Goal: Task Accomplishment & Management: Complete application form

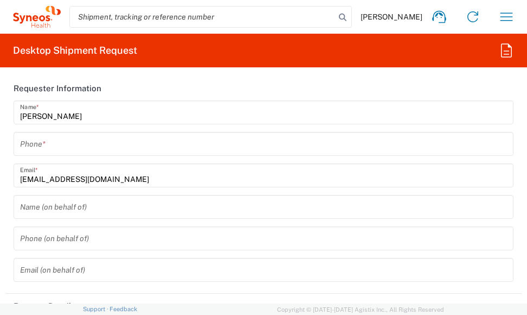
type input "3229"
type input "[GEOGRAPHIC_DATA]"
type input "Syneos Health Hungary Kft."
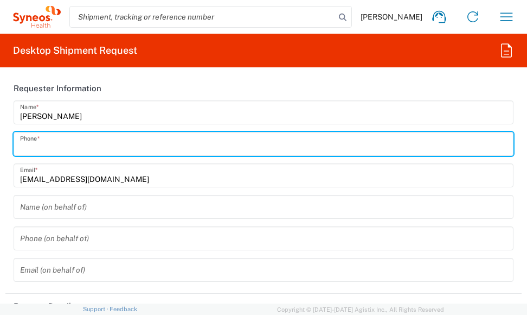
click at [57, 146] on input "tel" at bounding box center [263, 144] width 487 height 19
click at [46, 147] on input "[PHONE_NUMBER]" at bounding box center [263, 144] width 487 height 19
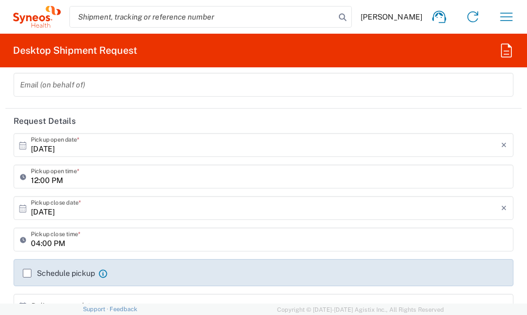
scroll to position [190, 0]
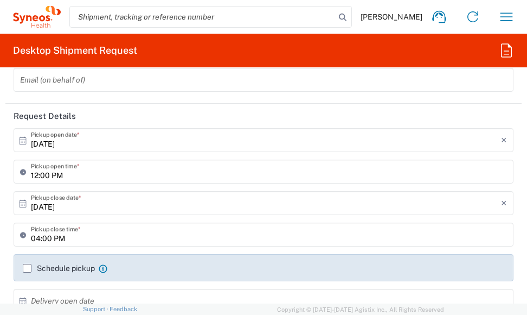
type input "[PHONE_NUMBER]"
click at [25, 206] on icon at bounding box center [23, 204] width 10 height 10
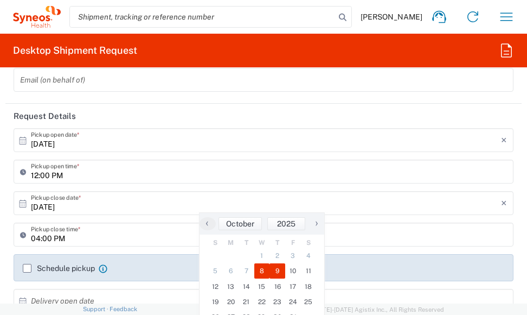
click at [277, 268] on span "9" at bounding box center [278, 270] width 16 height 15
type input "[DATE]"
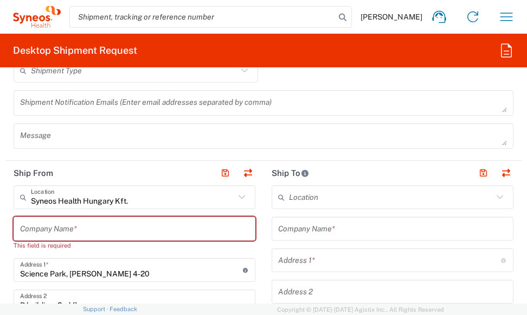
scroll to position [669, 0]
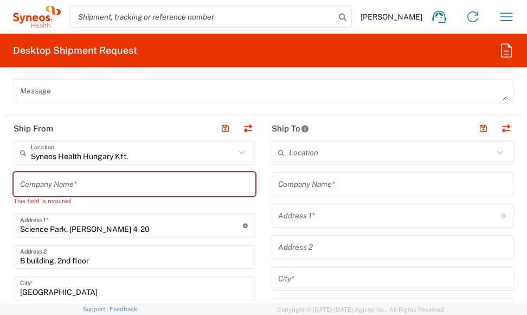
click at [47, 184] on input "text" at bounding box center [134, 184] width 229 height 19
type input "S"
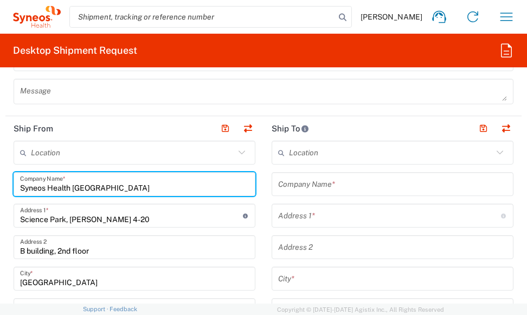
type input "Syneos Health [GEOGRAPHIC_DATA]"
click at [187, 217] on input "Science Park, [PERSON_NAME] 4-20" at bounding box center [131, 215] width 223 height 19
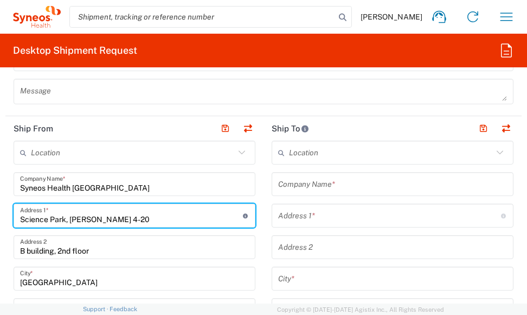
click at [331, 183] on input "text" at bounding box center [392, 184] width 229 height 19
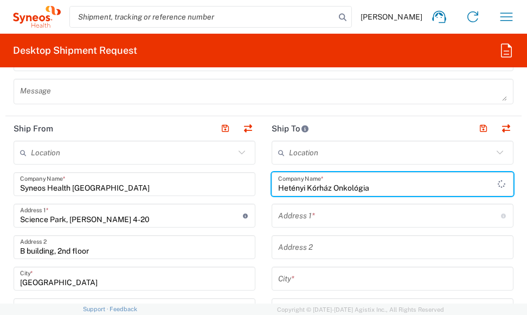
type input "Hetényi Kórház Onkológia"
click at [318, 212] on input "text" at bounding box center [389, 215] width 223 height 19
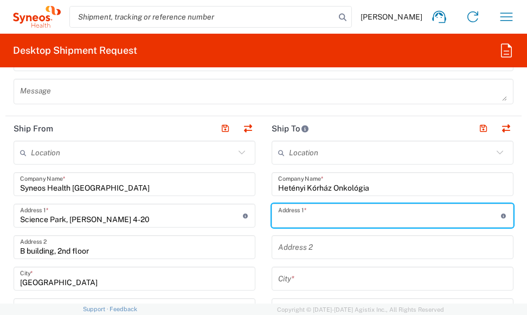
type input "[STREET_ADDRESS]"
type input "Szolnok"
type input "[GEOGRAPHIC_DATA]"
type input "5000"
type input "06304689306"
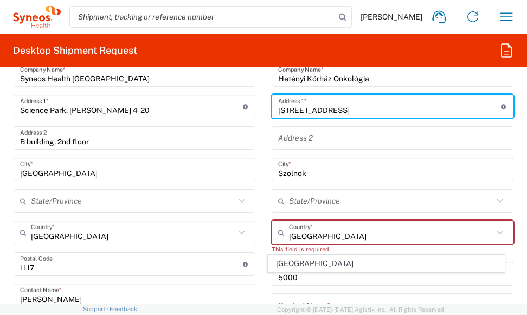
scroll to position [783, 0]
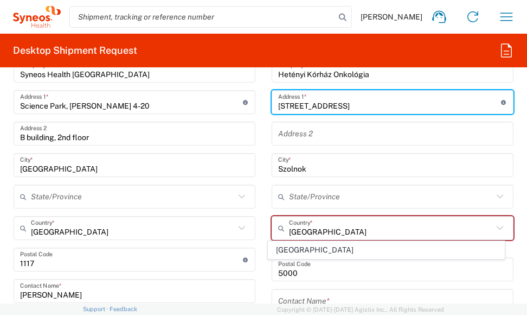
click at [493, 197] on icon at bounding box center [500, 196] width 14 height 14
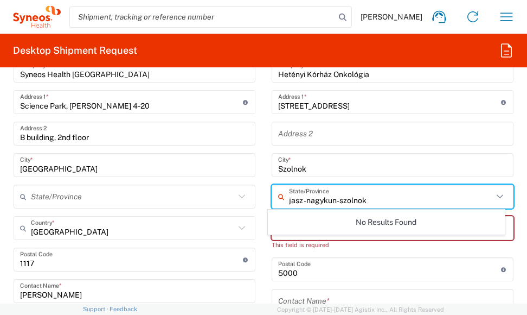
type input "jasz -nagykun-szolnok"
click at [443, 257] on div "Postal Code Enter Postal Code here" at bounding box center [393, 269] width 242 height 24
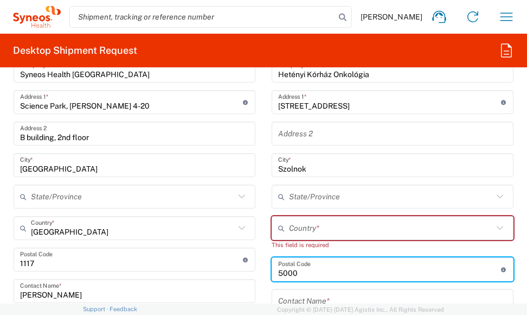
click at [331, 224] on input "text" at bounding box center [391, 228] width 204 height 19
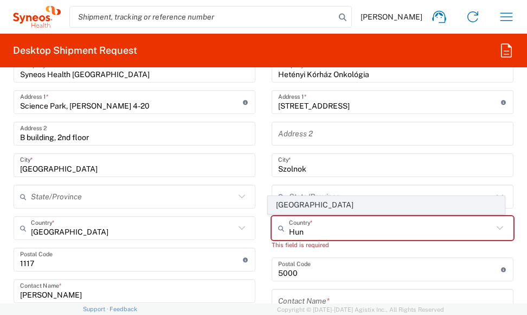
click at [287, 207] on span "[GEOGRAPHIC_DATA]" at bounding box center [386, 204] width 235 height 17
type input "[GEOGRAPHIC_DATA]"
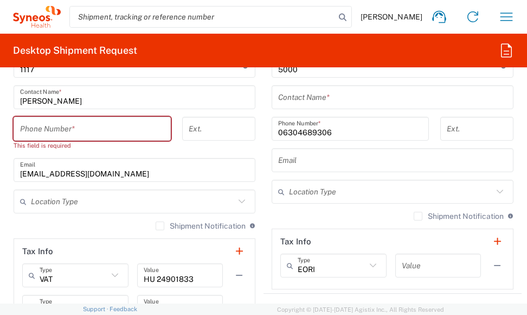
scroll to position [963, 0]
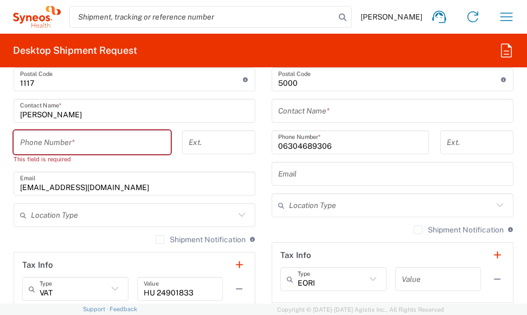
click at [43, 142] on input "tel" at bounding box center [92, 142] width 144 height 19
type input "[PHONE_NUMBER]"
type input "[EMAIL_ADDRESS][DOMAIN_NAME]"
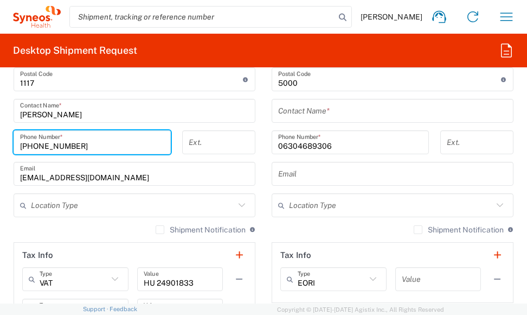
click at [46, 145] on input "[PHONE_NUMBER]" at bounding box center [92, 142] width 144 height 19
type input "[PHONE_NUMBER]"
click at [200, 168] on input "[EMAIL_ADDRESS][DOMAIN_NAME]" at bounding box center [134, 173] width 229 height 19
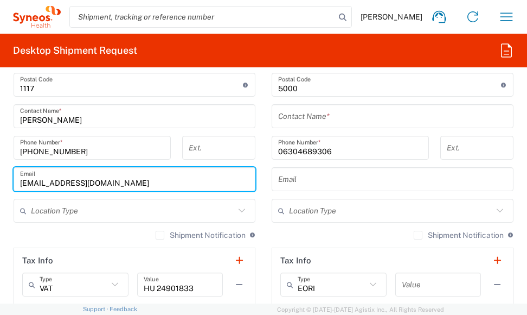
scroll to position [940, 0]
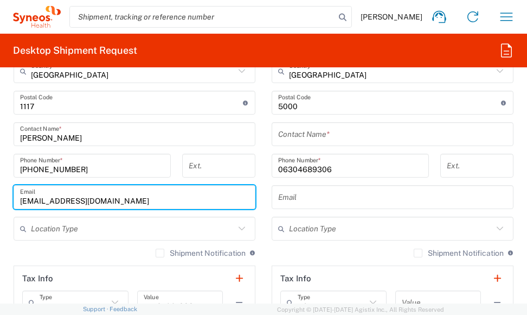
click at [272, 130] on div "Contact Name *" at bounding box center [393, 134] width 242 height 24
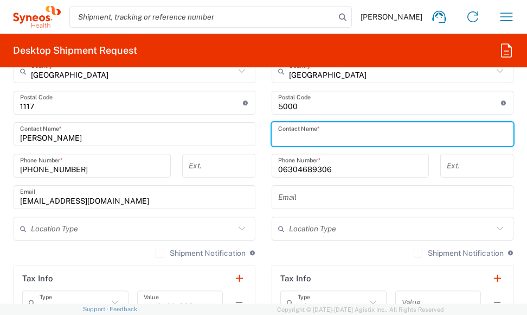
click at [281, 134] on input "text" at bounding box center [392, 134] width 229 height 19
type input "[PERSON_NAME]"
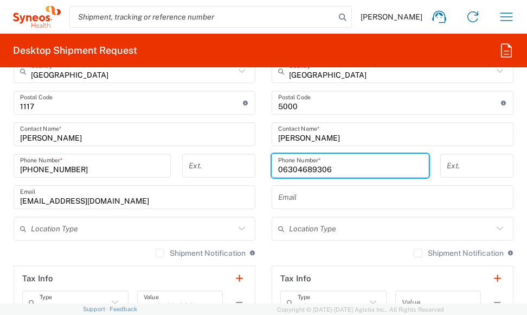
click at [336, 171] on input "06304689306" at bounding box center [350, 165] width 144 height 19
click at [338, 167] on input "06304689306" at bounding box center [350, 165] width 144 height 19
drag, startPoint x: 284, startPoint y: 165, endPoint x: 337, endPoint y: 162, distance: 53.3
click at [337, 162] on input "06304689306" at bounding box center [350, 165] width 144 height 19
type input "06204437248"
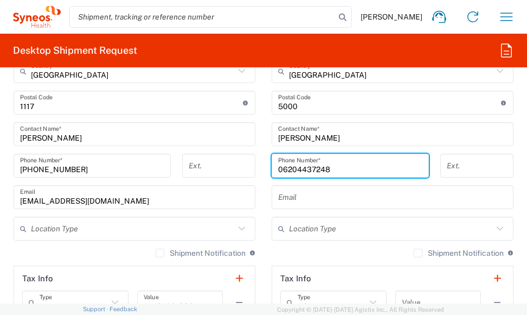
type input "study szoba"
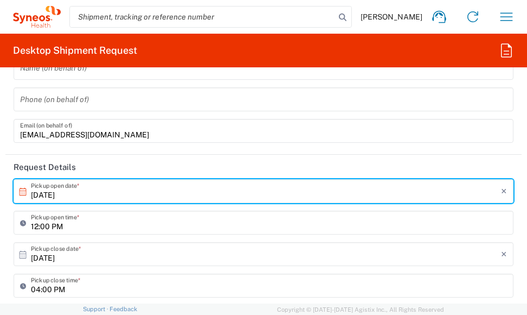
scroll to position [144, 0]
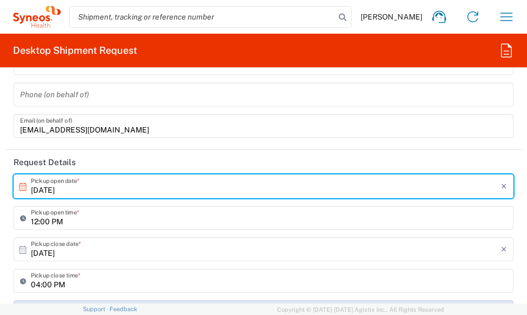
type input "06204437248"
click at [47, 184] on input "[DATE]" at bounding box center [266, 186] width 470 height 19
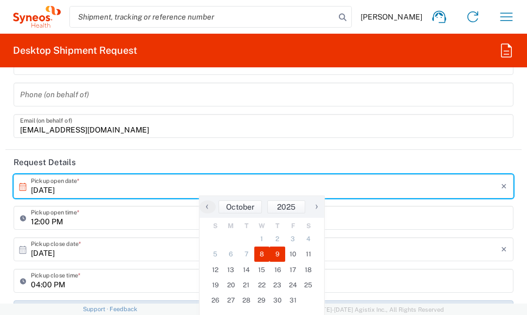
click at [261, 250] on span "8" at bounding box center [262, 253] width 16 height 15
type input "[DATE]"
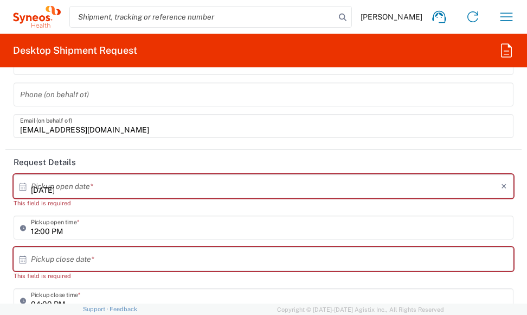
type input "[DATE]"
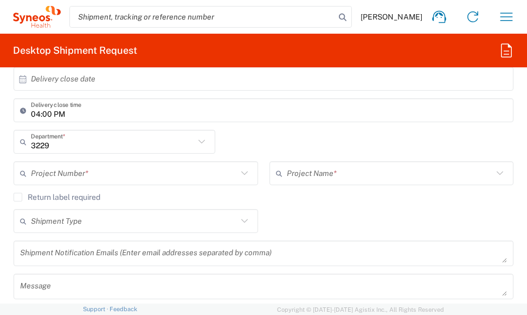
scroll to position [493, 0]
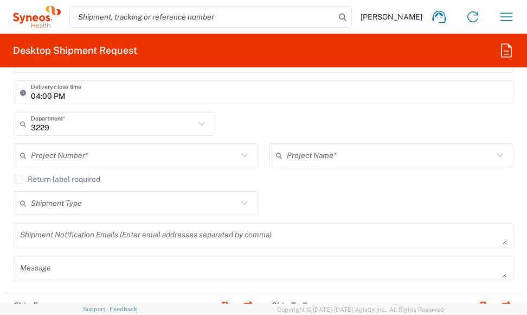
click at [240, 158] on icon at bounding box center [245, 155] width 14 height 14
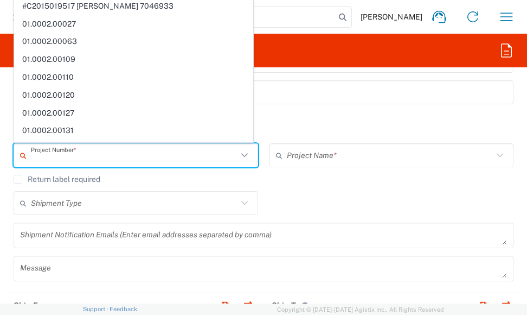
click at [376, 114] on div "3229 Department * 3229 3000 3100 3109 3110 3111 3112 3125 3130 3135 3136 3150 3…" at bounding box center [264, 127] width 512 height 31
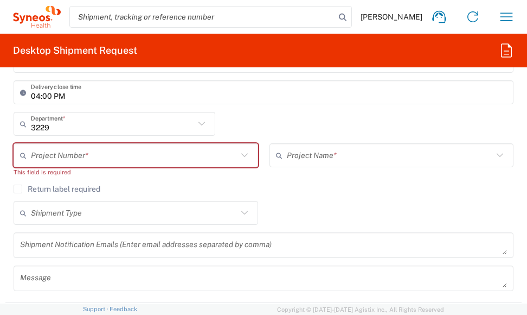
click at [54, 161] on input "text" at bounding box center [134, 155] width 207 height 19
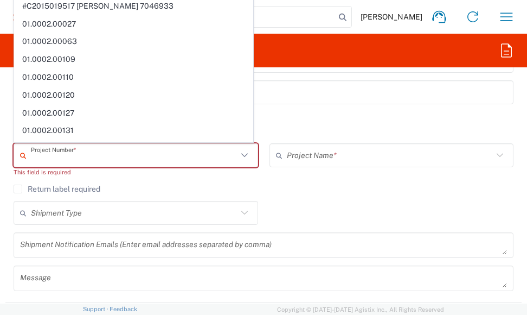
paste input "7026556"
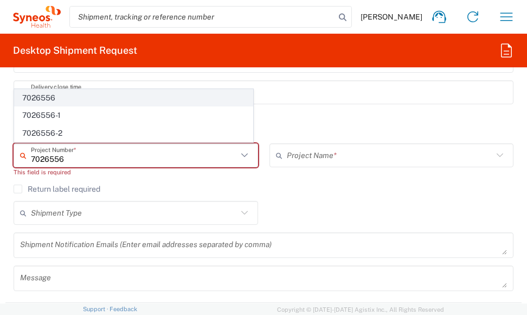
type input "7026556"
click at [95, 100] on span "7026556" at bounding box center [134, 98] width 238 height 17
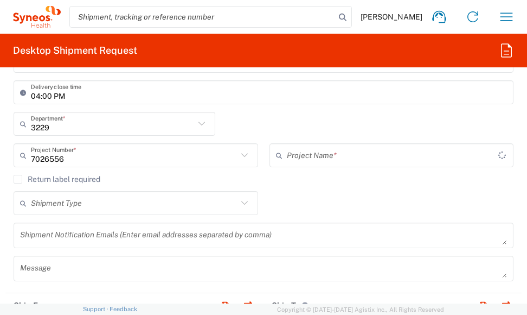
type input "Daiichi 7026556"
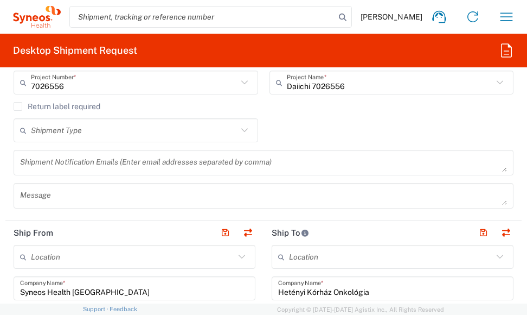
scroll to position [583, 0]
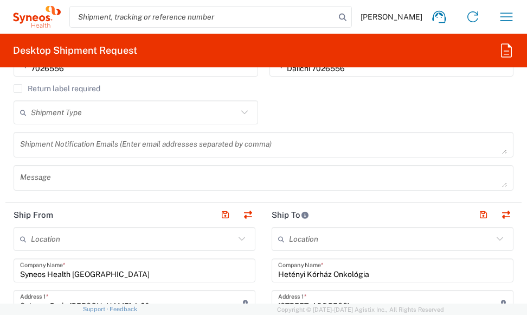
click at [241, 112] on icon at bounding box center [245, 112] width 14 height 14
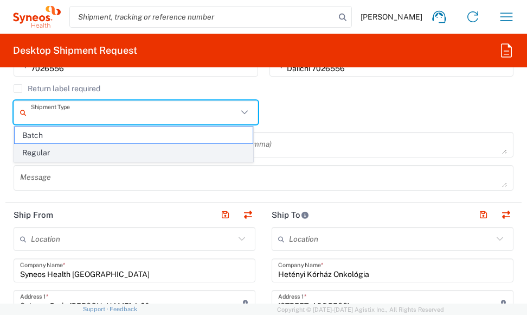
click at [157, 149] on span "Regular" at bounding box center [134, 152] width 238 height 17
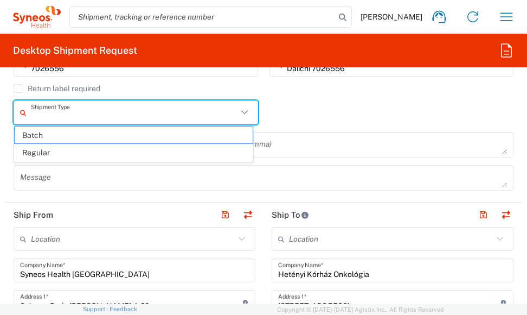
type input "Regular"
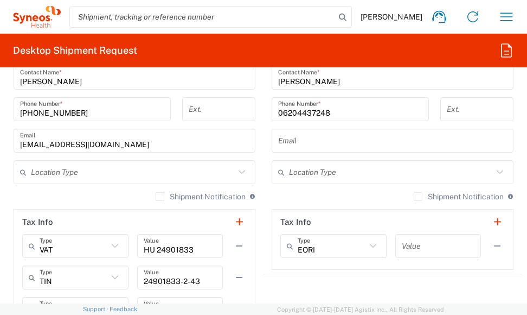
scroll to position [1203, 0]
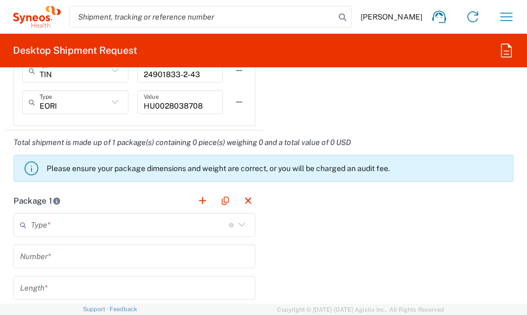
click at [167, 226] on input "text" at bounding box center [130, 224] width 198 height 19
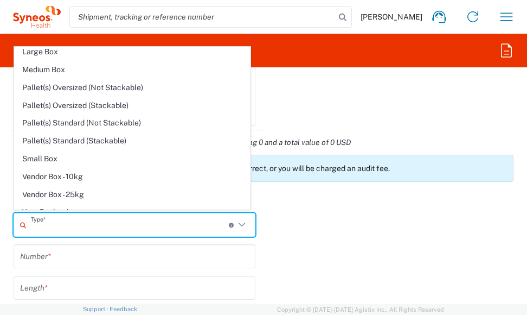
scroll to position [29, 0]
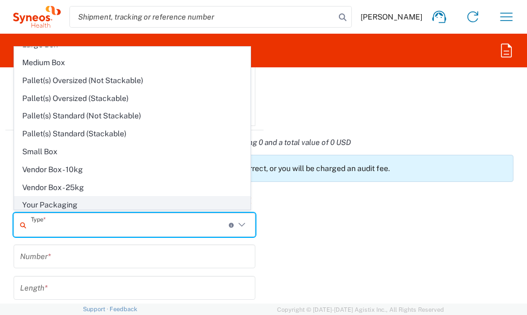
click at [163, 200] on span "Your Packaging" at bounding box center [132, 204] width 235 height 17
type input "Your Packaging"
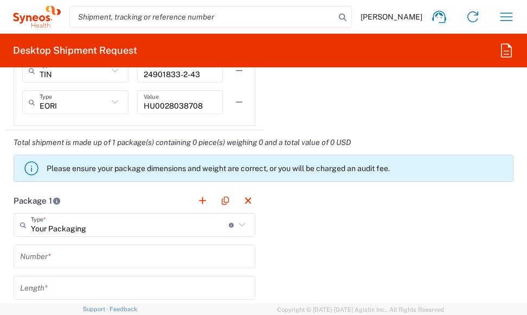
click at [100, 258] on input "text" at bounding box center [134, 256] width 229 height 19
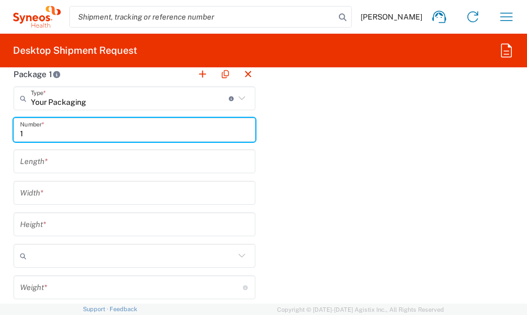
scroll to position [1338, 0]
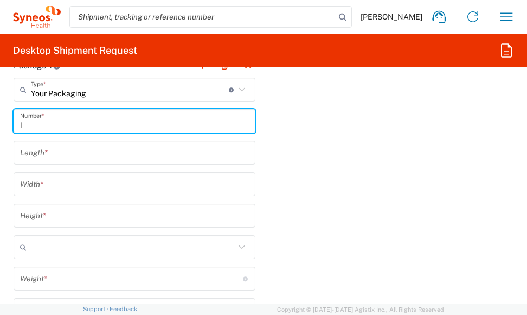
type input "1"
click at [196, 148] on input "number" at bounding box center [134, 152] width 229 height 19
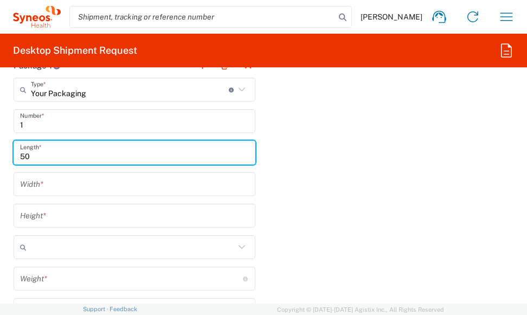
type input "50"
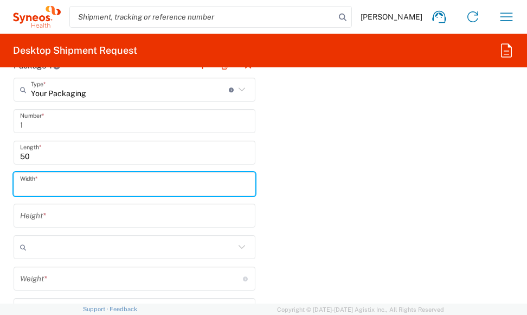
click at [146, 184] on input "number" at bounding box center [134, 184] width 229 height 19
type input "30"
click at [103, 218] on input "number" at bounding box center [134, 215] width 229 height 19
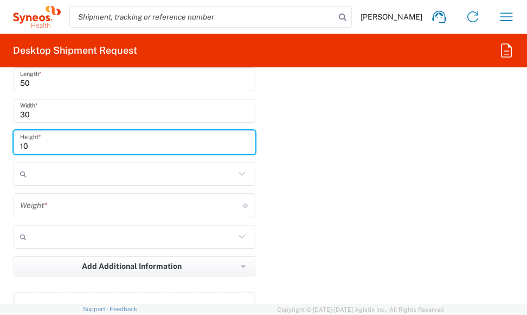
scroll to position [1459, 0]
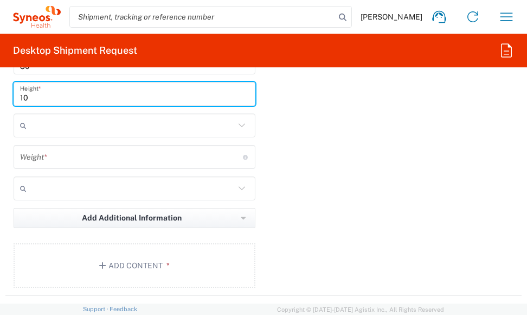
type input "10"
click at [208, 149] on input "number" at bounding box center [131, 157] width 223 height 19
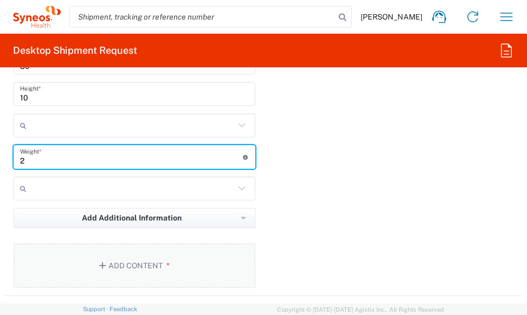
type input "2"
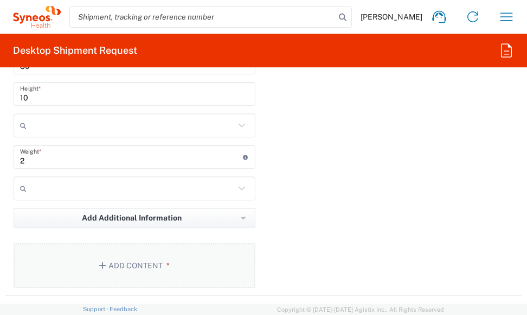
click at [104, 263] on icon "button" at bounding box center [104, 265] width 10 height 8
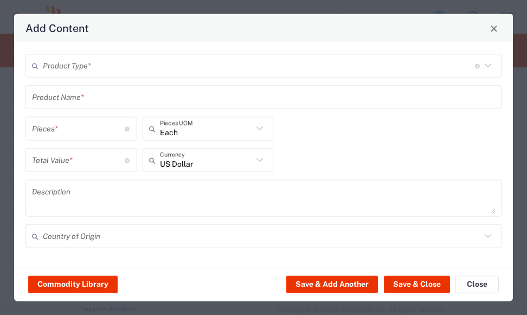
click at [483, 64] on icon at bounding box center [488, 66] width 14 height 14
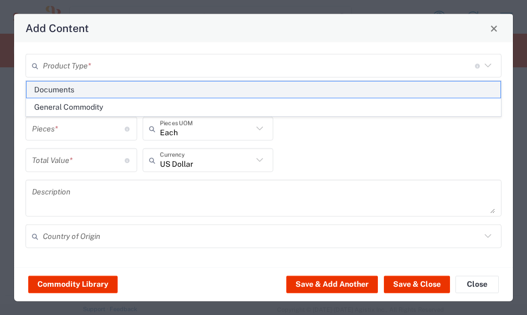
click at [193, 92] on span "Documents" at bounding box center [264, 89] width 475 height 17
type input "Documents"
type input "1"
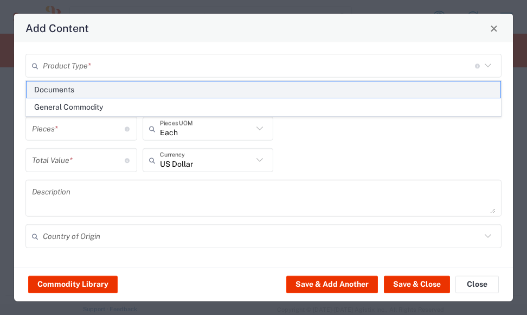
type textarea "Documents"
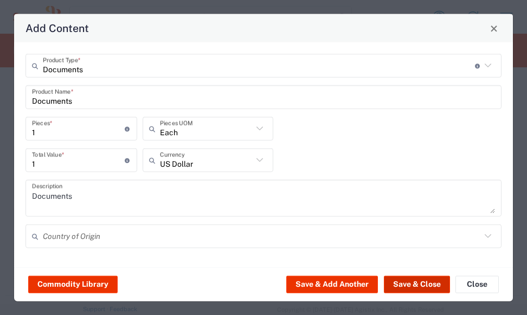
click at [418, 283] on button "Save & Close" at bounding box center [417, 283] width 66 height 17
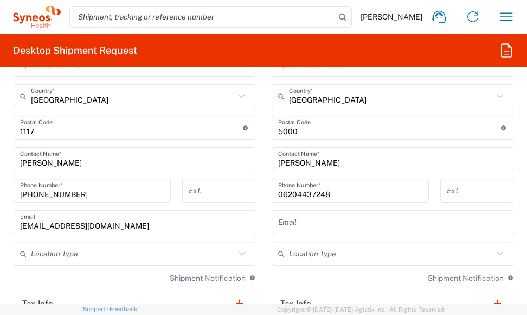
scroll to position [937, 0]
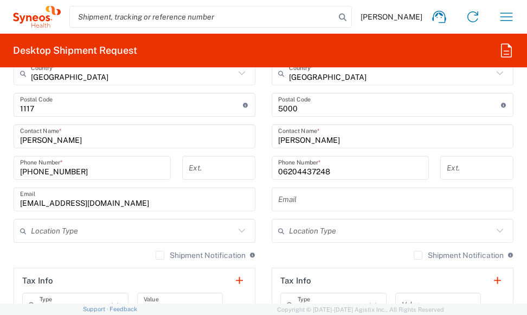
click at [334, 210] on div "Location [PERSON_NAME] LLC-[GEOGRAPHIC_DATA] [GEOGRAPHIC_DATA] [GEOGRAPHIC_DATA…" at bounding box center [393, 101] width 242 height 456
click at [311, 195] on input "text" at bounding box center [392, 199] width 229 height 19
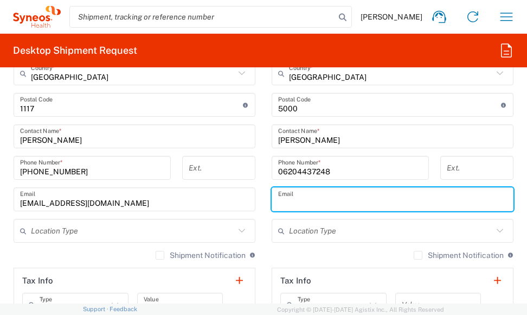
click at [278, 200] on input "text" at bounding box center [392, 199] width 229 height 19
paste input "[EMAIL_ADDRESS][DOMAIN_NAME]"
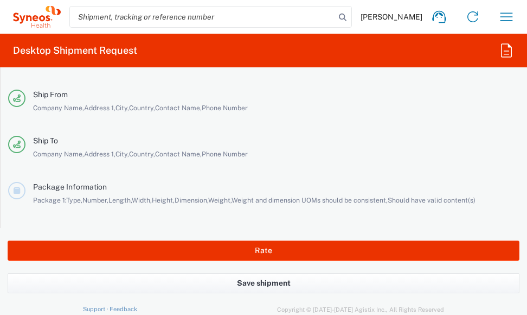
scroll to position [2410, 0]
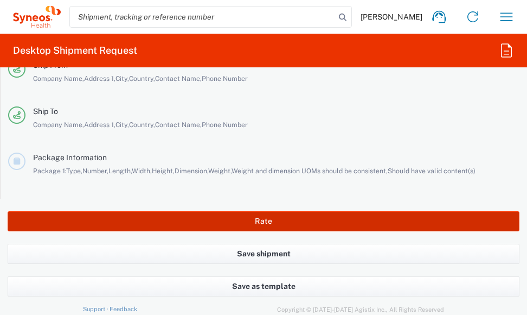
type input "[EMAIL_ADDRESS][DOMAIN_NAME]"
click at [268, 219] on button "Rate" at bounding box center [264, 221] width 512 height 20
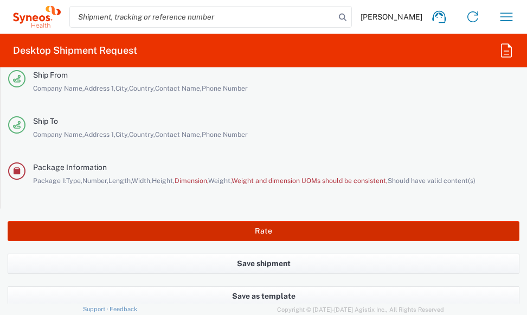
scroll to position [2419, 0]
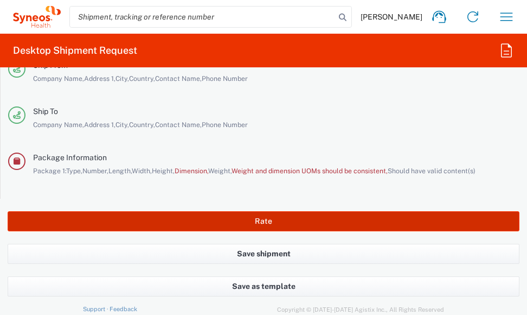
type input "7026556"
click at [268, 219] on button "Rate" at bounding box center [264, 221] width 512 height 20
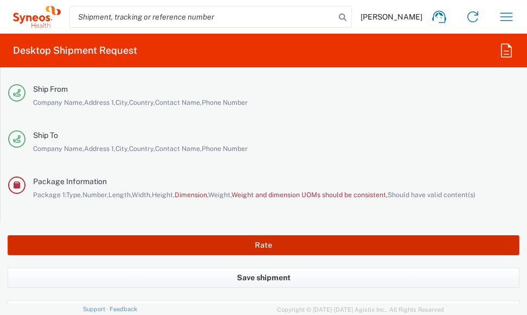
scroll to position [2394, 0]
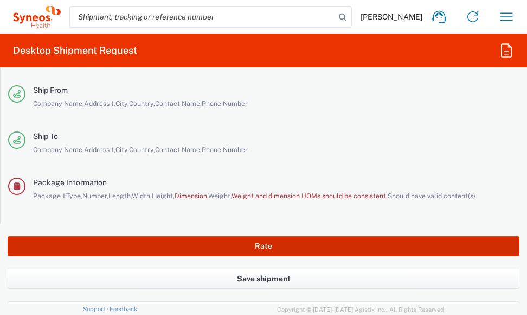
click at [254, 238] on button "Rate" at bounding box center [264, 246] width 512 height 20
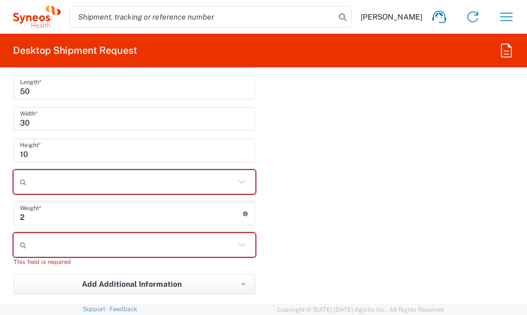
scroll to position [1371, 0]
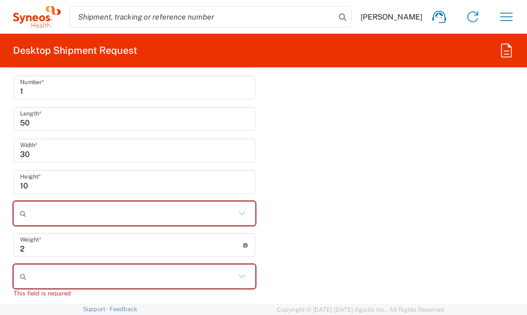
click at [50, 212] on input "text" at bounding box center [133, 213] width 204 height 17
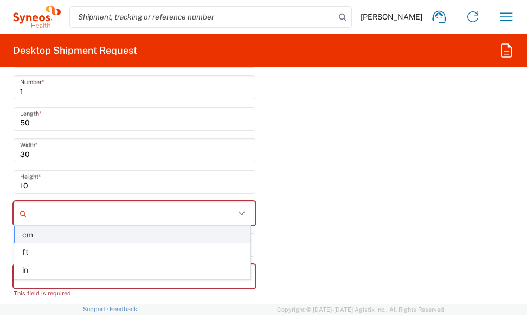
click at [43, 232] on span "cm" at bounding box center [132, 234] width 235 height 17
type input "cm"
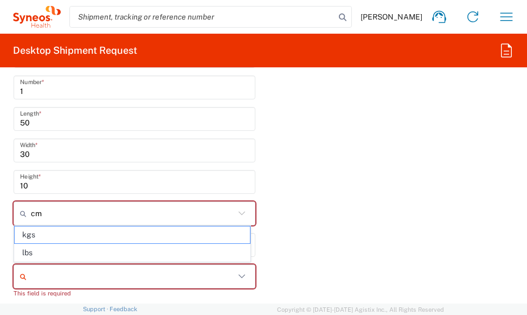
click at [47, 272] on input "text" at bounding box center [133, 275] width 204 height 17
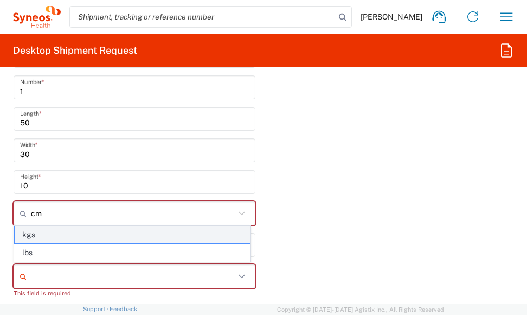
click at [50, 235] on span "kgs" at bounding box center [132, 234] width 235 height 17
type input "kgs"
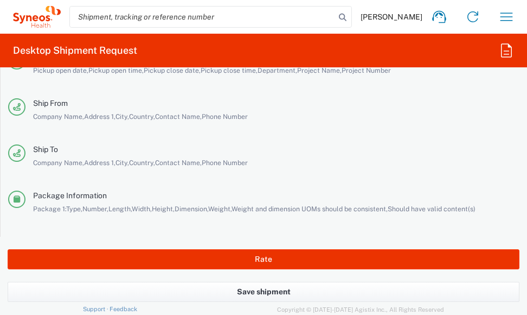
scroll to position [2410, 0]
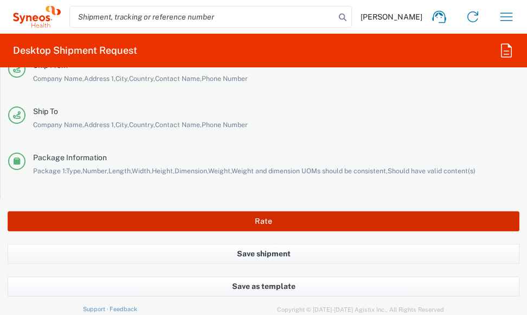
click at [327, 219] on button "Rate" at bounding box center [264, 221] width 512 height 20
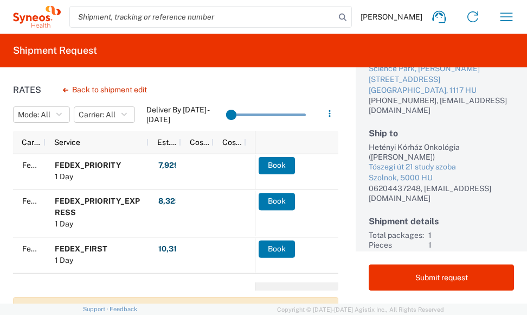
scroll to position [97, 0]
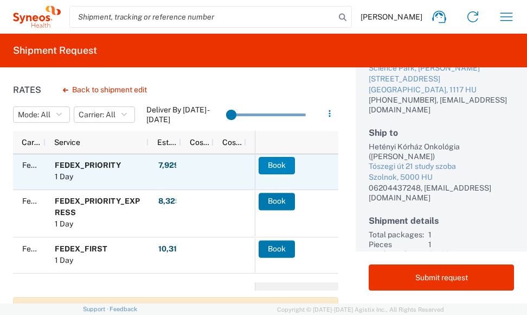
click at [271, 162] on button "Book" at bounding box center [277, 165] width 36 height 17
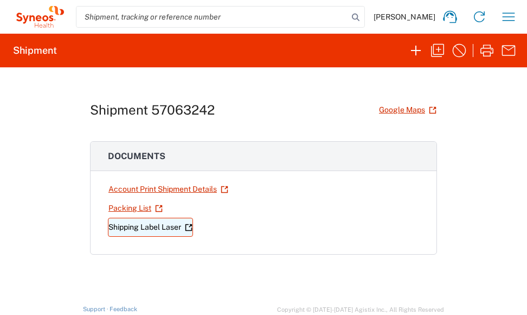
click at [144, 226] on link "Shipping Label Laser" at bounding box center [150, 227] width 85 height 19
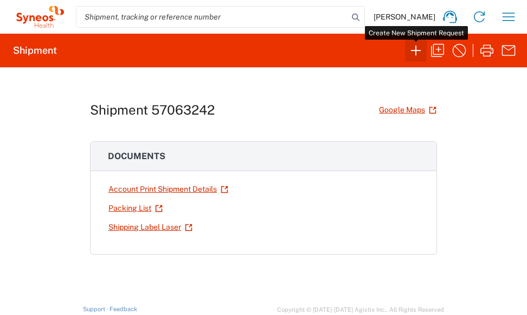
click at [412, 52] on icon "button" at bounding box center [415, 50] width 17 height 17
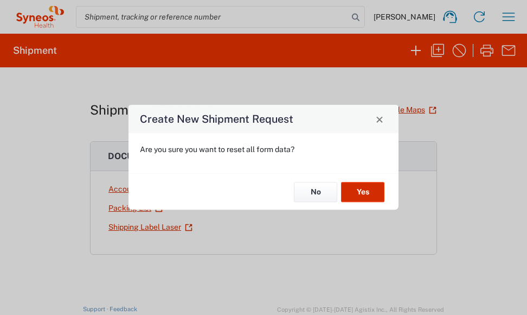
click at [372, 196] on button "Yes" at bounding box center [362, 192] width 43 height 20
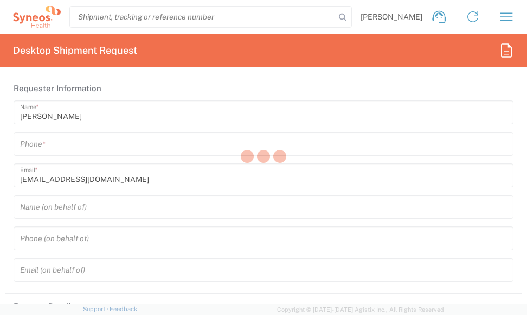
type input "3229"
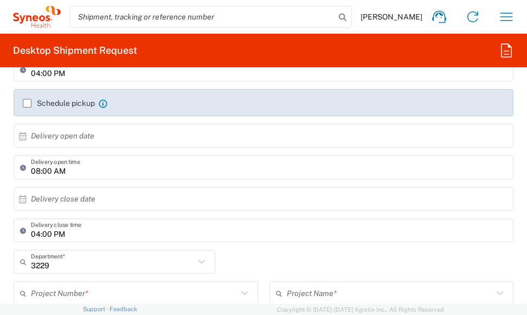
scroll to position [341, 0]
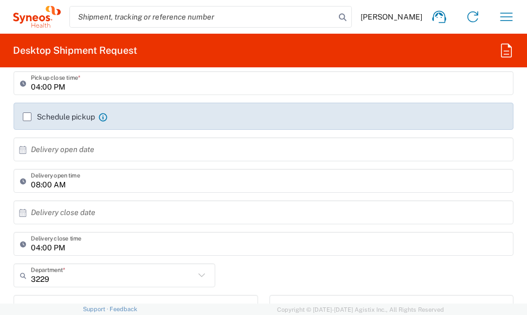
click at [23, 151] on icon at bounding box center [23, 150] width 10 height 10
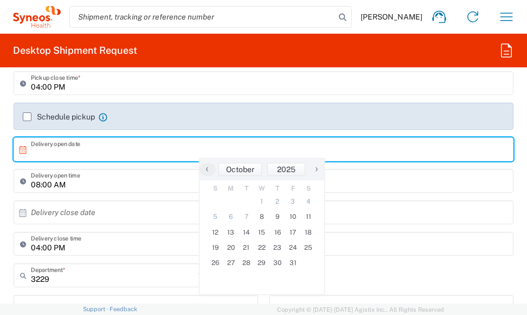
click at [23, 151] on icon at bounding box center [23, 150] width 10 height 10
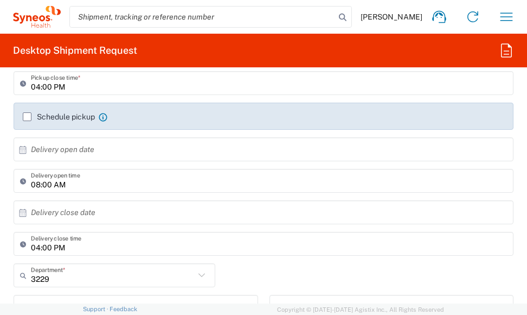
click at [25, 154] on div "× Delivery open date" at bounding box center [264, 149] width 500 height 24
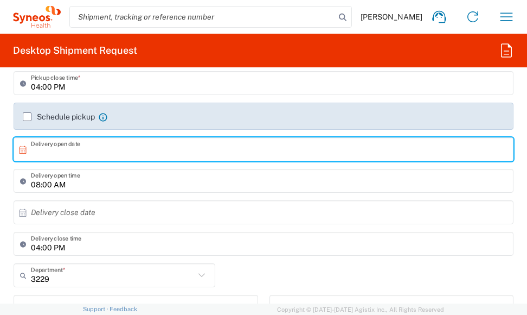
click at [22, 147] on icon at bounding box center [23, 150] width 10 height 10
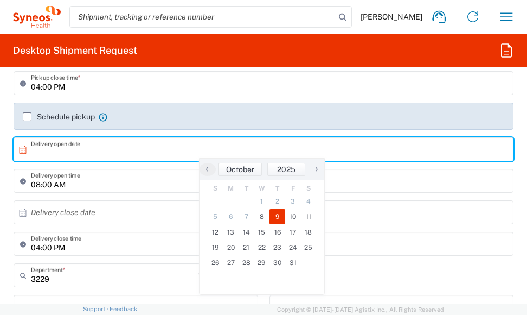
click at [278, 213] on span "9" at bounding box center [278, 216] width 16 height 15
type input "[DATE]"
